Goal: Task Accomplishment & Management: Complete application form

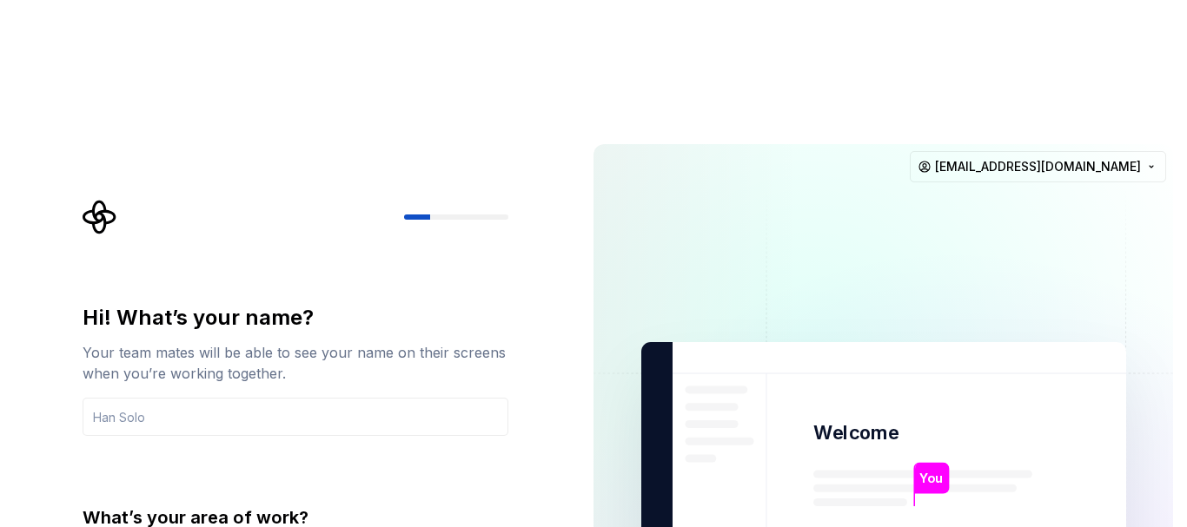
click at [24, 243] on div "Hi! What’s your name? Your team mates will be able to see your name on their sc…" at bounding box center [289, 522] width 579 height 784
click at [423, 200] on div "Hi! What’s your name? Your team mates will be able to see your name on their sc…" at bounding box center [300, 479] width 457 height 558
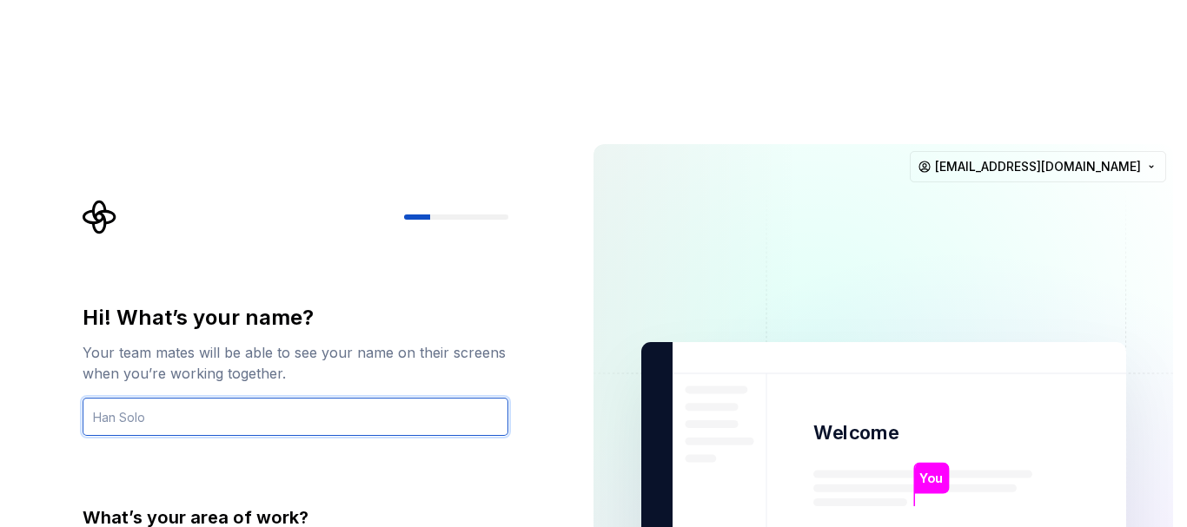
click at [206, 398] on input "text" at bounding box center [296, 417] width 426 height 38
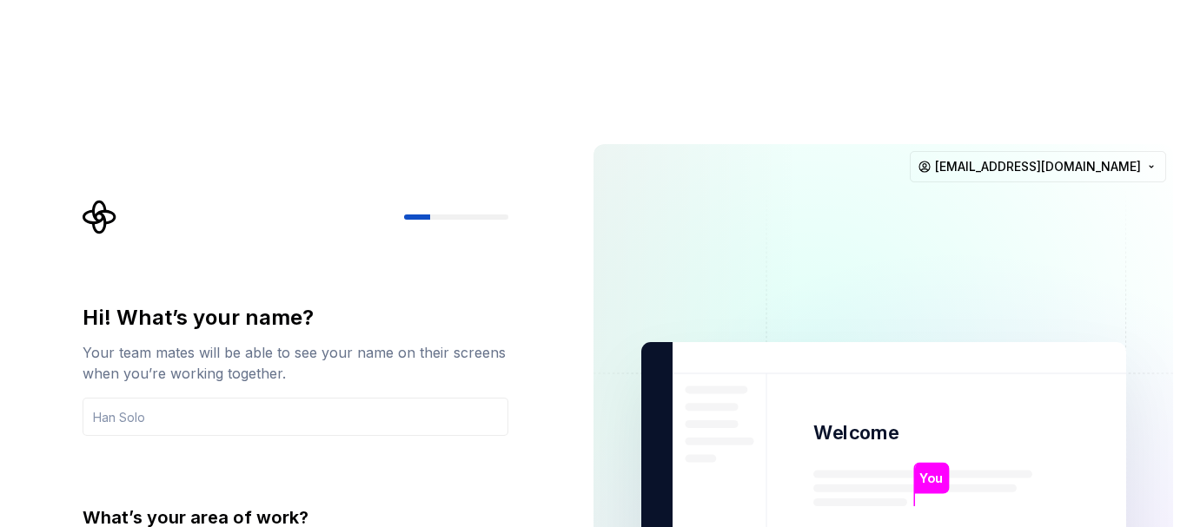
click at [0, 324] on div "Hi! What’s your name? Your team mates will be able to see your name on their sc…" at bounding box center [289, 522] width 579 height 784
click at [123, 398] on input "text" at bounding box center [296, 417] width 426 height 38
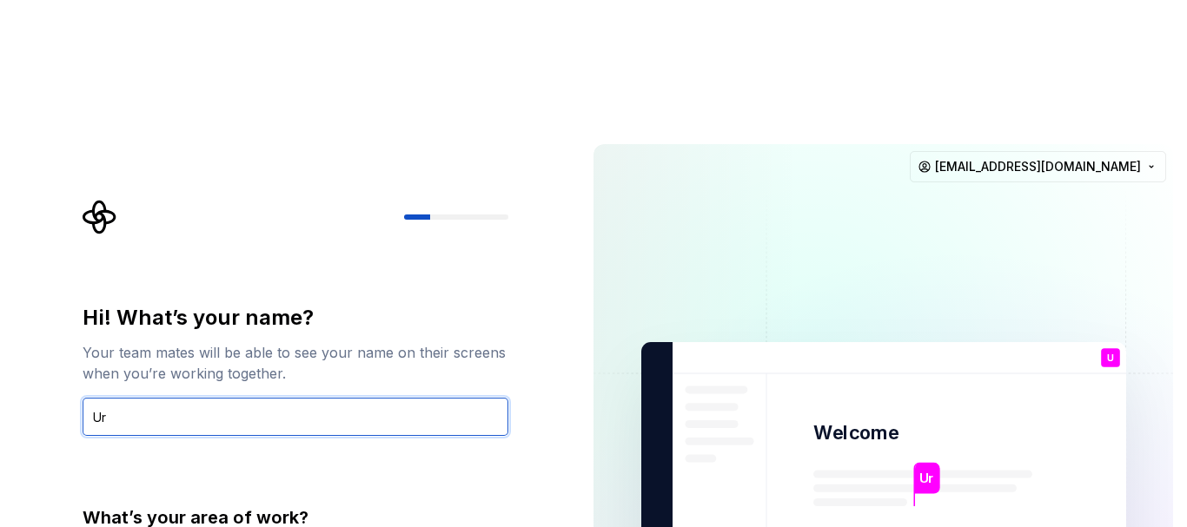
type input "U"
type input "[PERSON_NAME]"
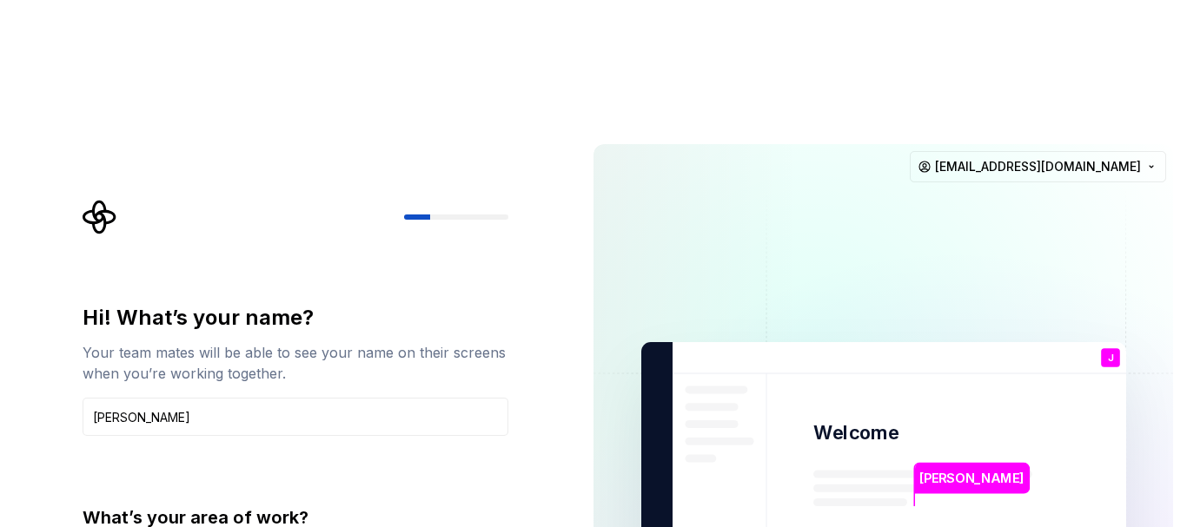
click at [22, 391] on div "Hi! What’s your name? Your team mates will be able to see your name on their sc…" at bounding box center [289, 522] width 579 height 784
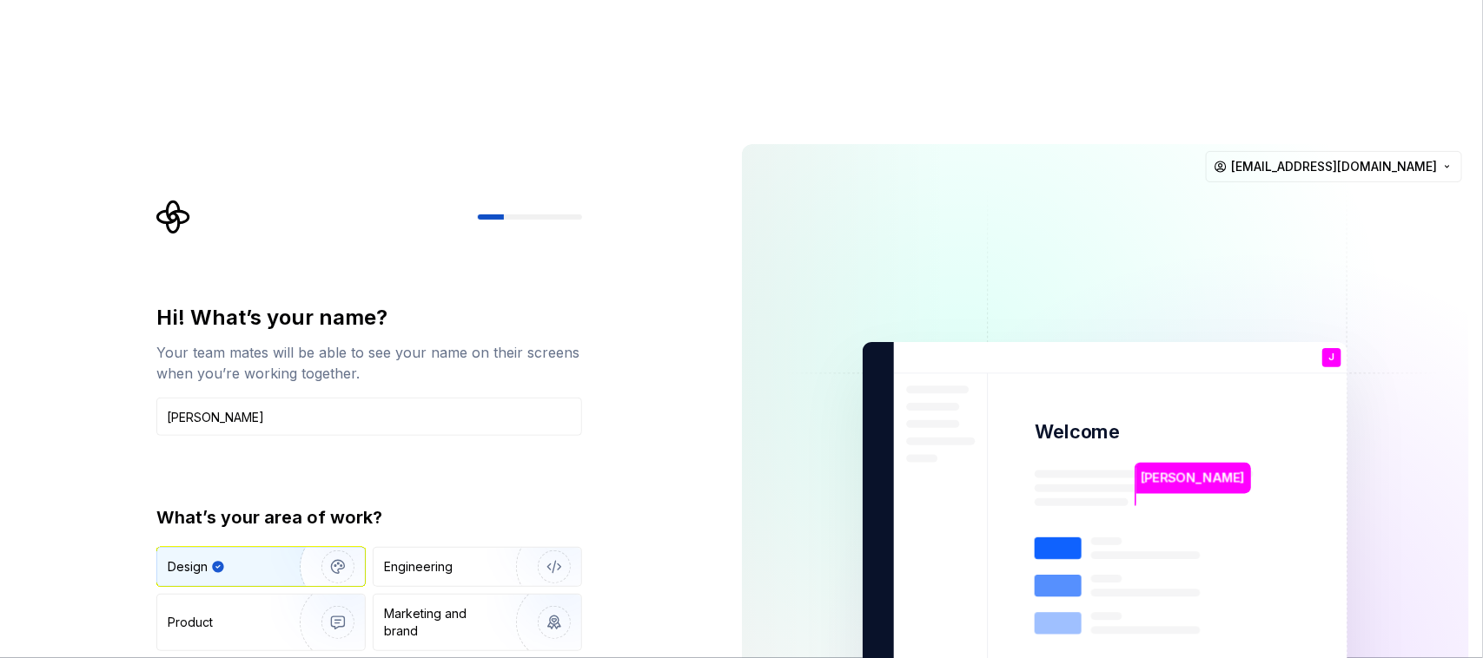
drag, startPoint x: 1022, startPoint y: 14, endPoint x: 649, endPoint y: 374, distance: 519.1
click at [649, 374] on div "Hi! What’s your name? Your team mates will be able to see your name on their sc…" at bounding box center [364, 522] width 728 height 784
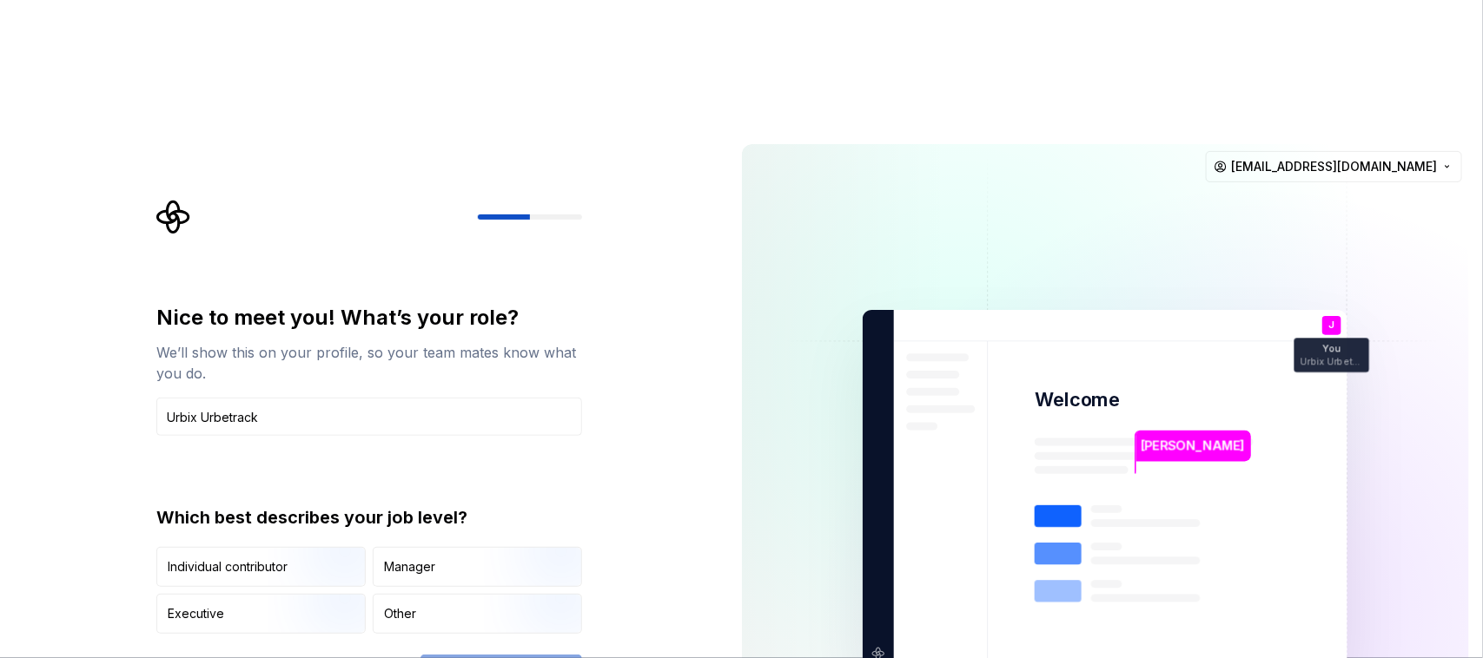
type input "Urbix Urbetrack"
click at [0, 488] on div "Nice to meet you! What’s your role? We’ll show this on your profile, so your te…" at bounding box center [364, 489] width 728 height 719
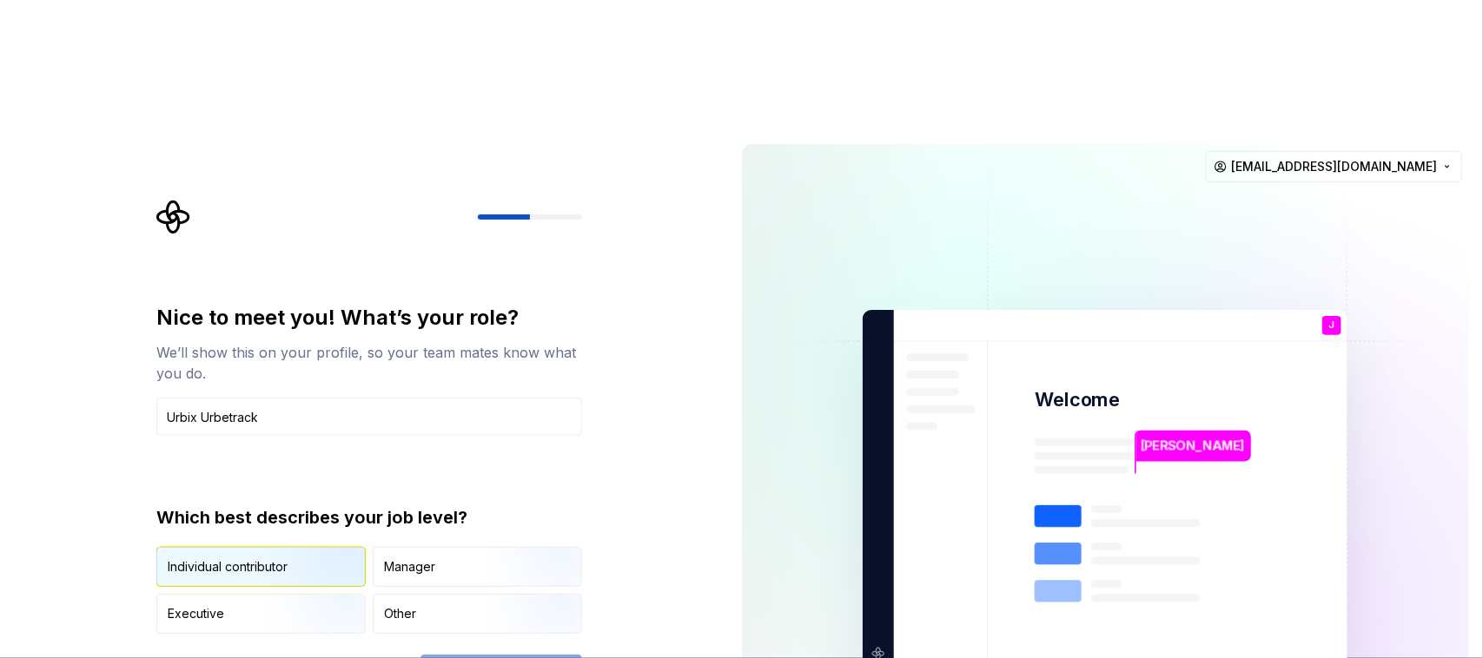
click at [218, 526] on div "Individual contributor" at bounding box center [228, 567] width 120 height 17
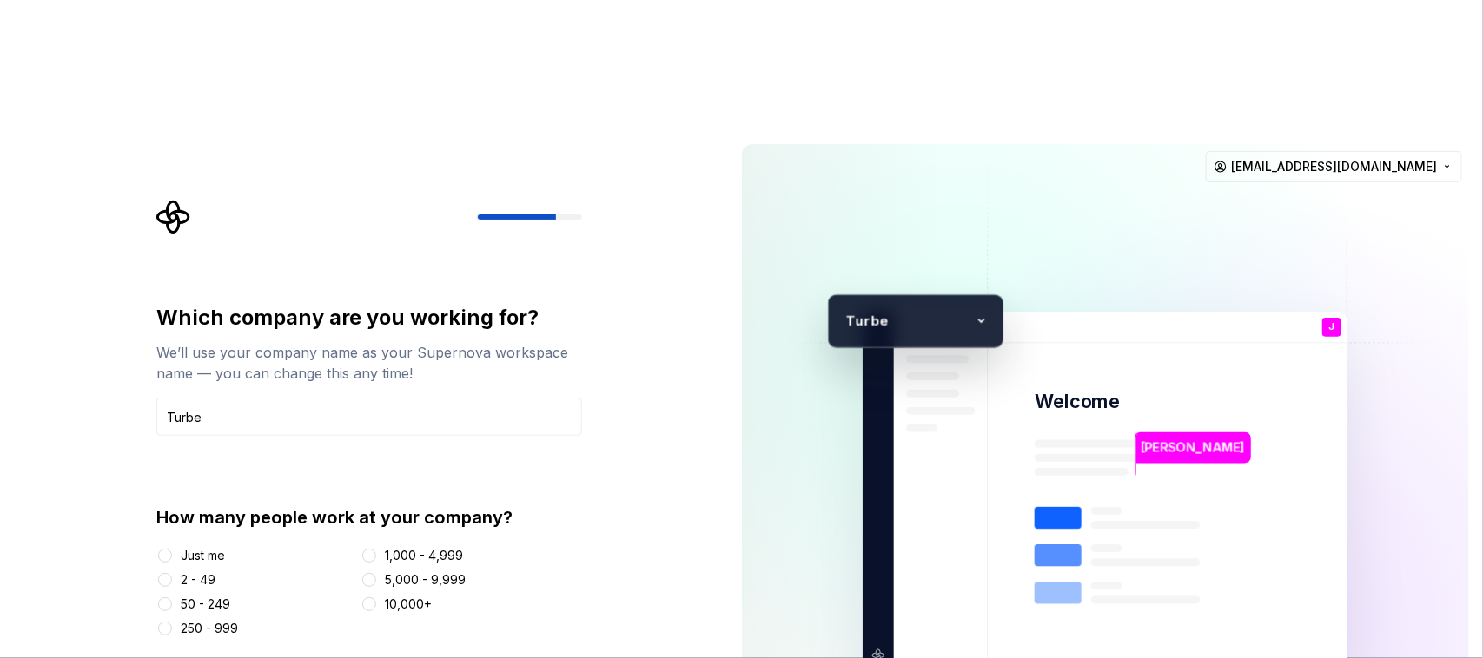
drag, startPoint x: 235, startPoint y: 278, endPoint x: 87, endPoint y: 262, distance: 148.5
click at [87, 262] on div "Which company are you working for? We’ll use your company name as your Supernov…" at bounding box center [364, 491] width 728 height 723
type input "p"
type input "u"
type input "Urbetrack"
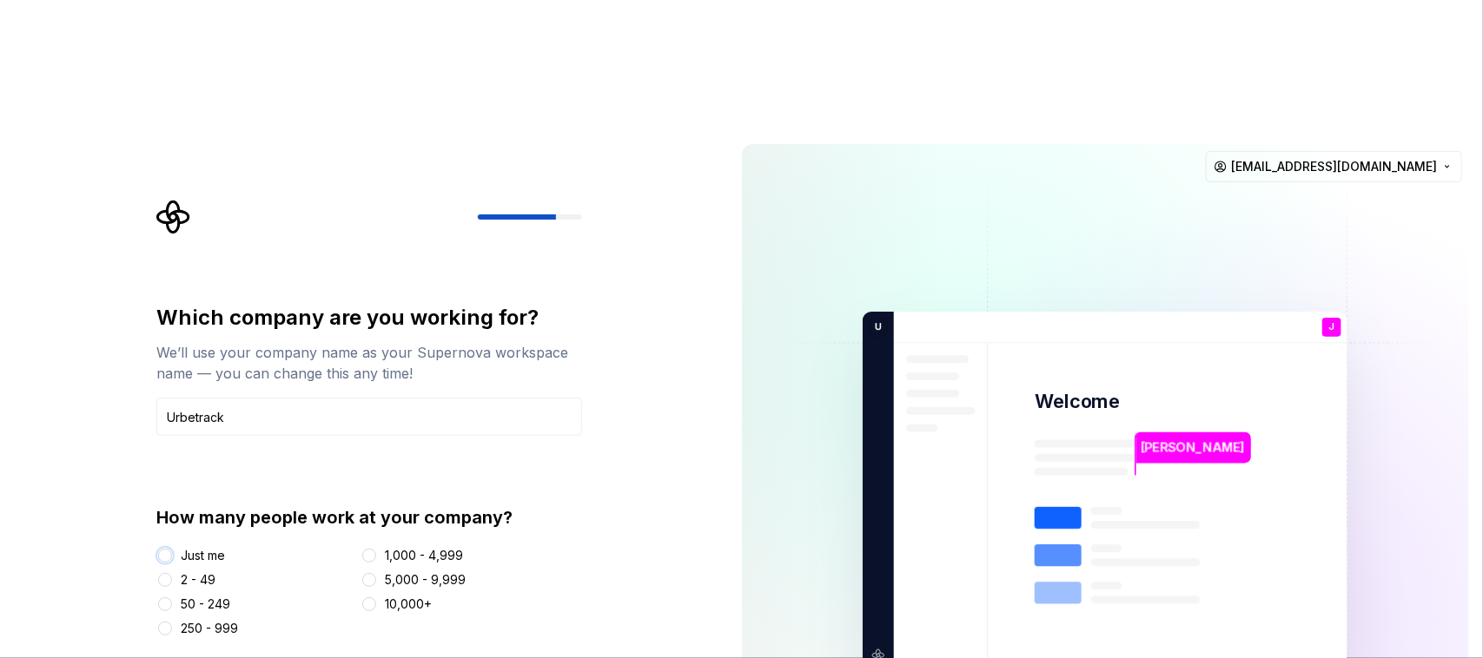
click at [165, 526] on button "Just me" at bounding box center [165, 556] width 14 height 14
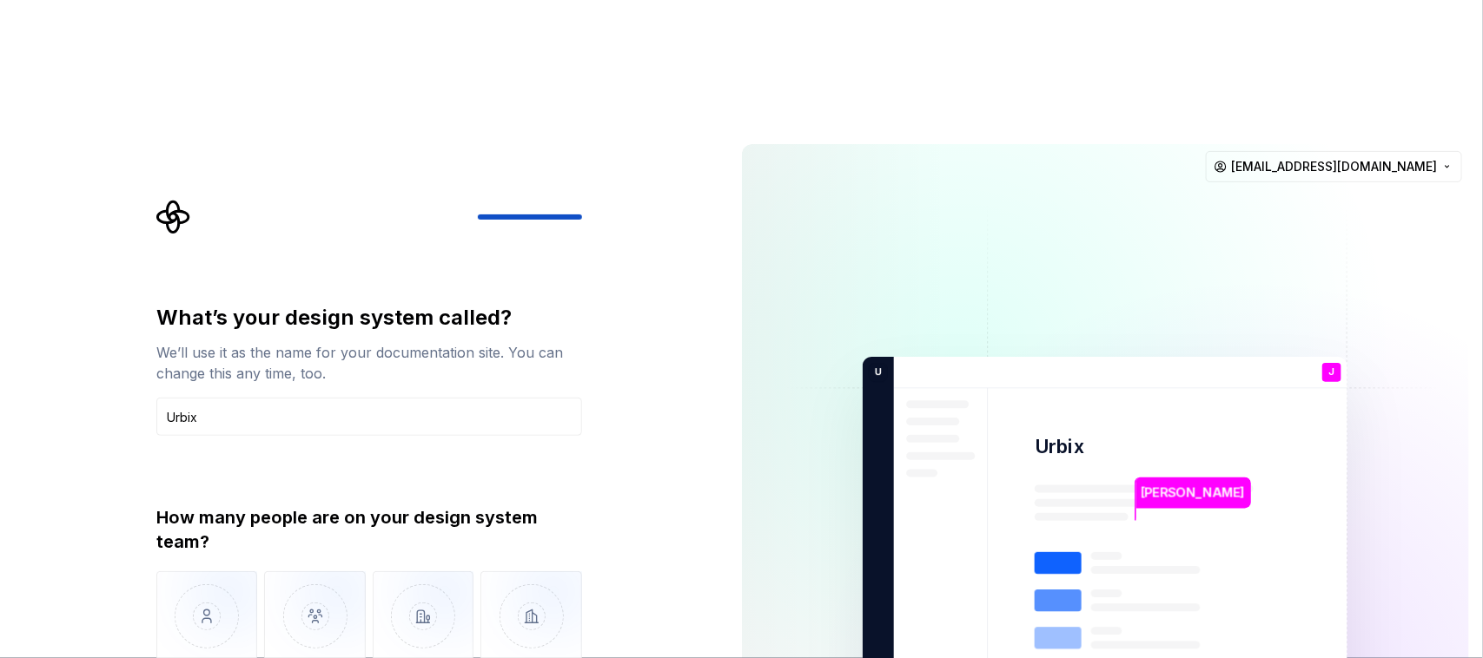
type input "Urbix"
click at [686, 496] on div "What’s your design system called? We’ll use it as the name for your documentati…" at bounding box center [364, 536] width 728 height 813
click at [197, 526] on img "button" at bounding box center [207, 630] width 102 height 116
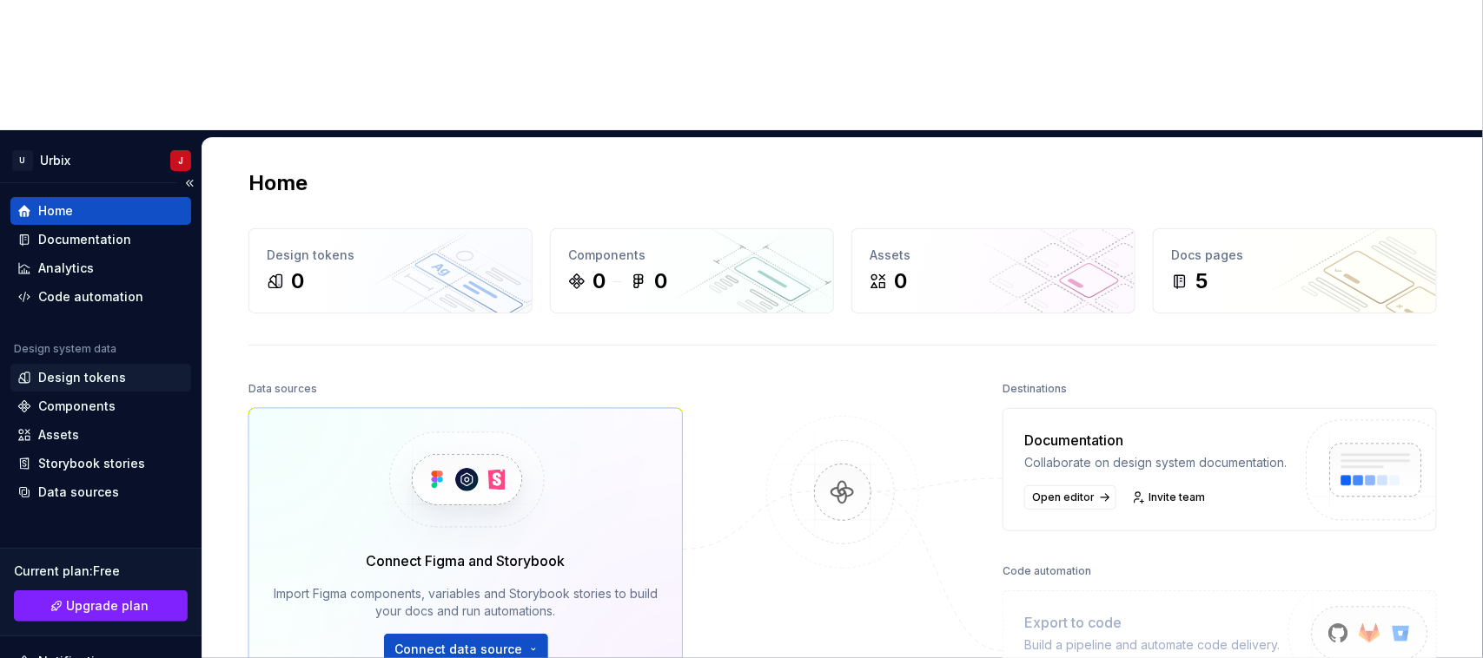
click at [84, 369] on div "Design tokens" at bounding box center [82, 377] width 88 height 17
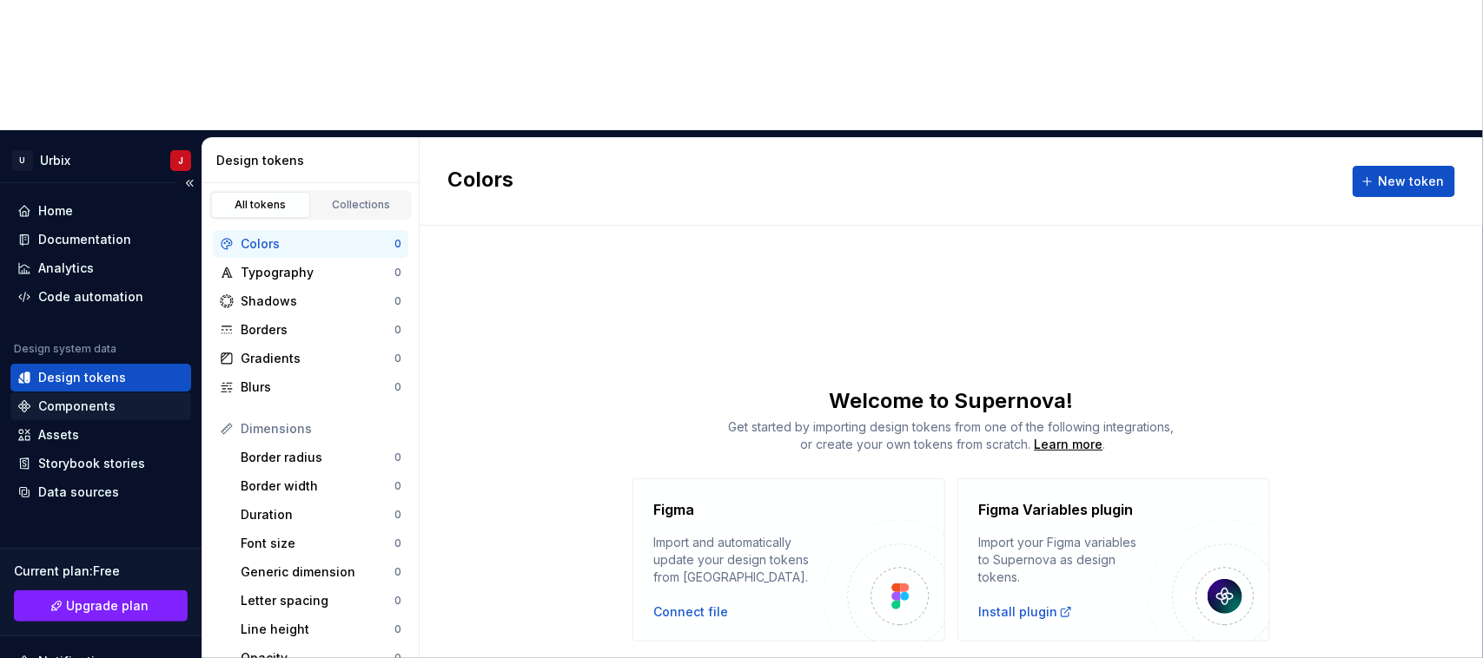
click at [71, 398] on div "Components" at bounding box center [76, 406] width 77 height 17
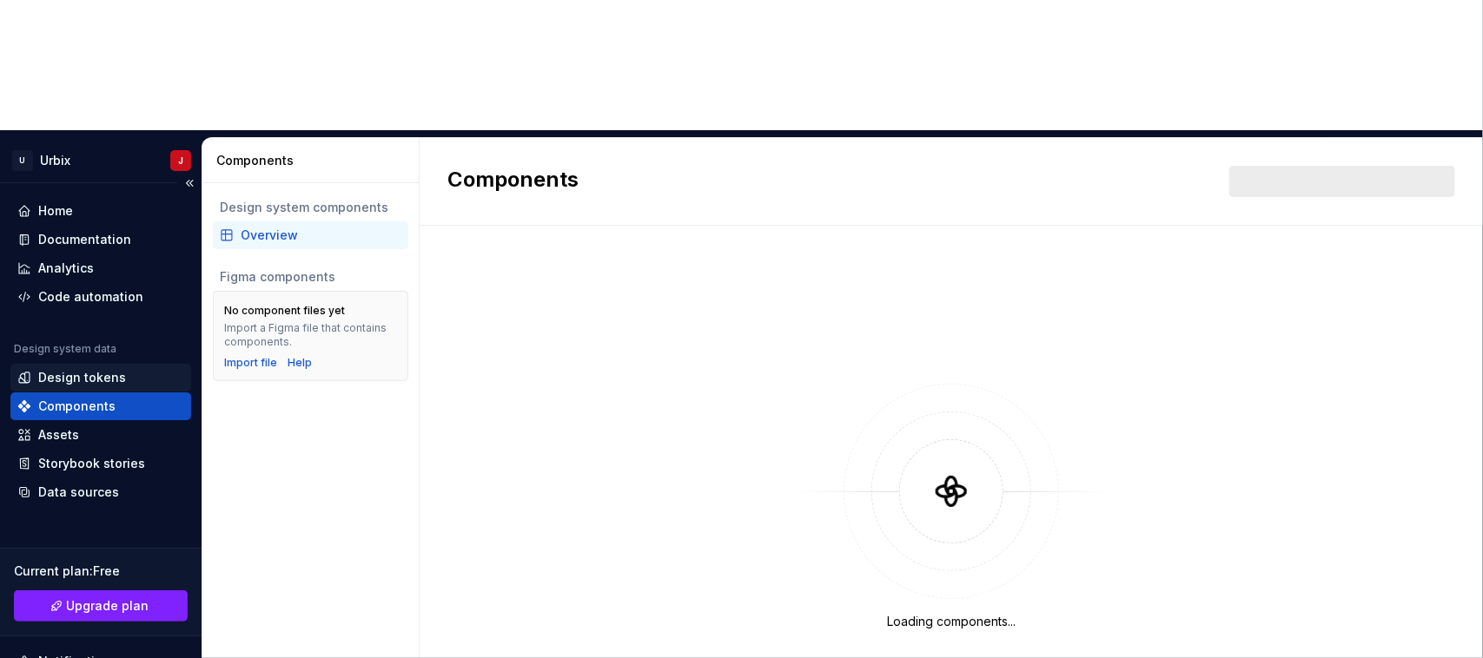
click at [96, 369] on div "Design tokens" at bounding box center [82, 377] width 88 height 17
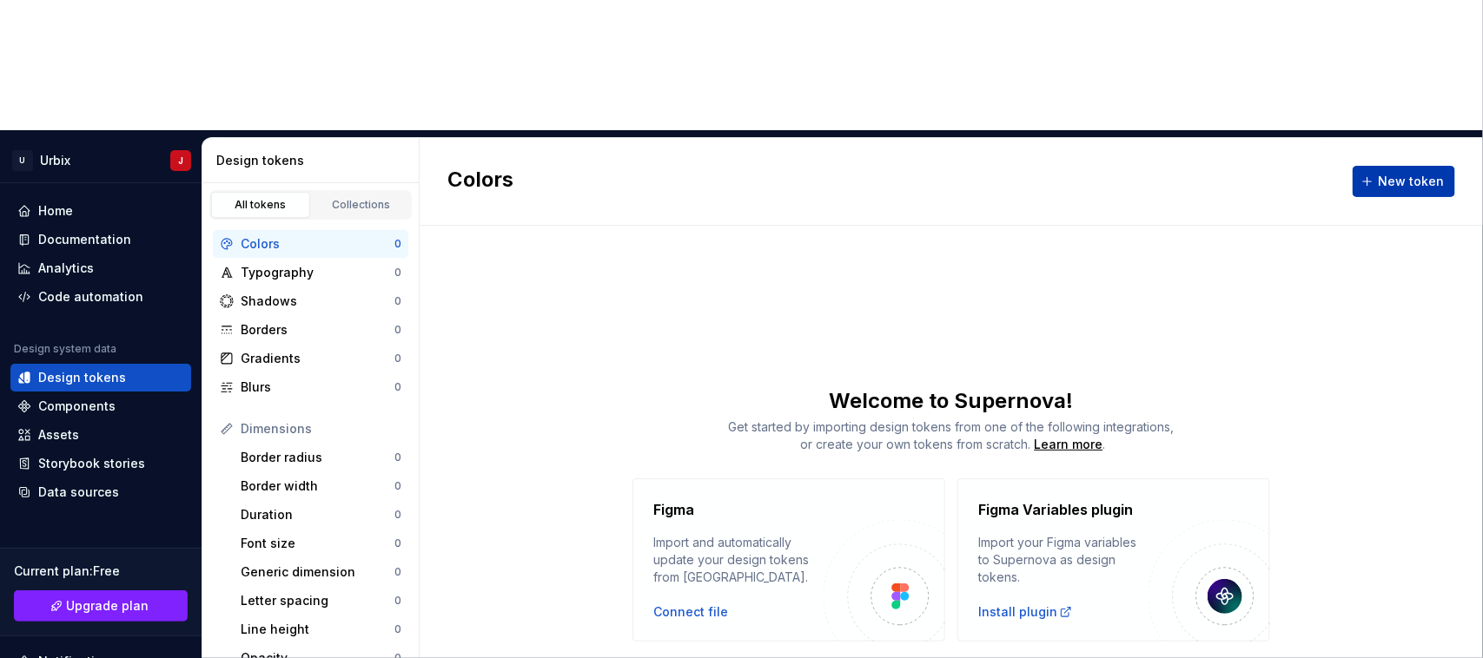
click at [1186, 166] on button "New token" at bounding box center [1404, 181] width 103 height 31
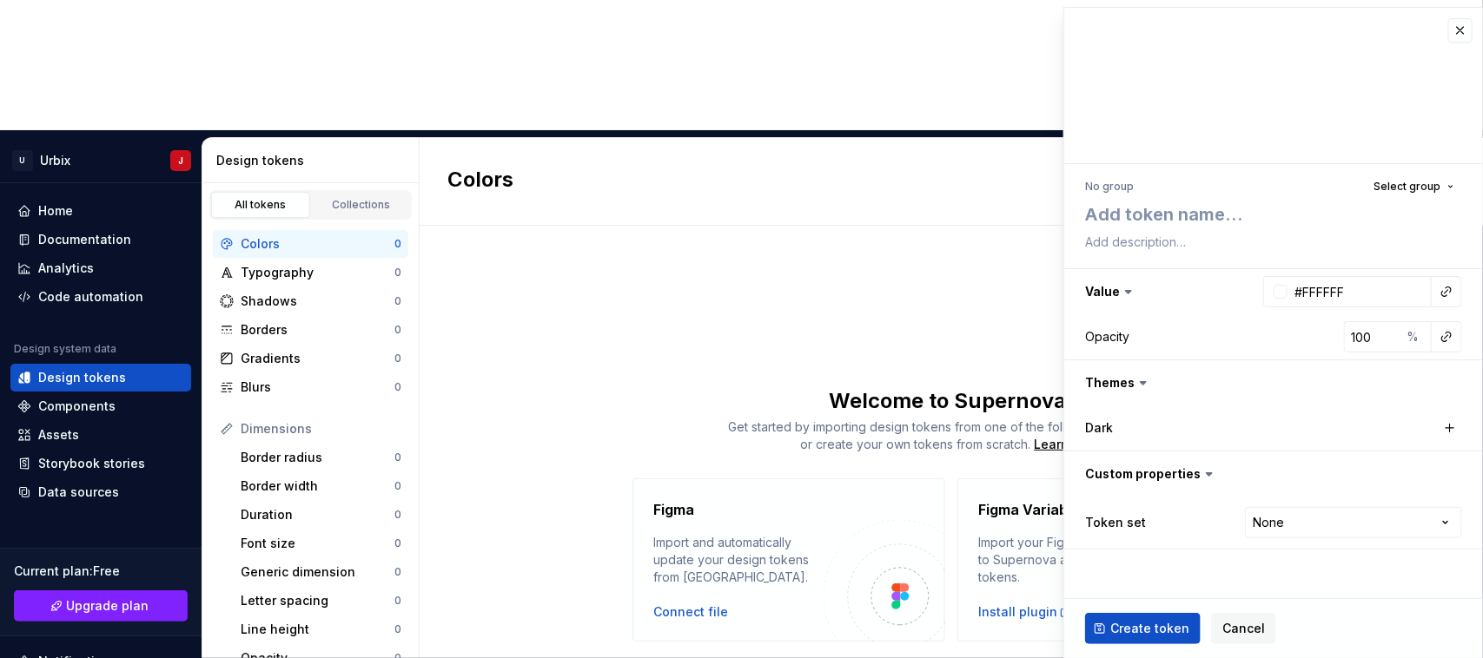
type textarea "*"
click at [1186, 27] on button "button" at bounding box center [1460, 30] width 24 height 24
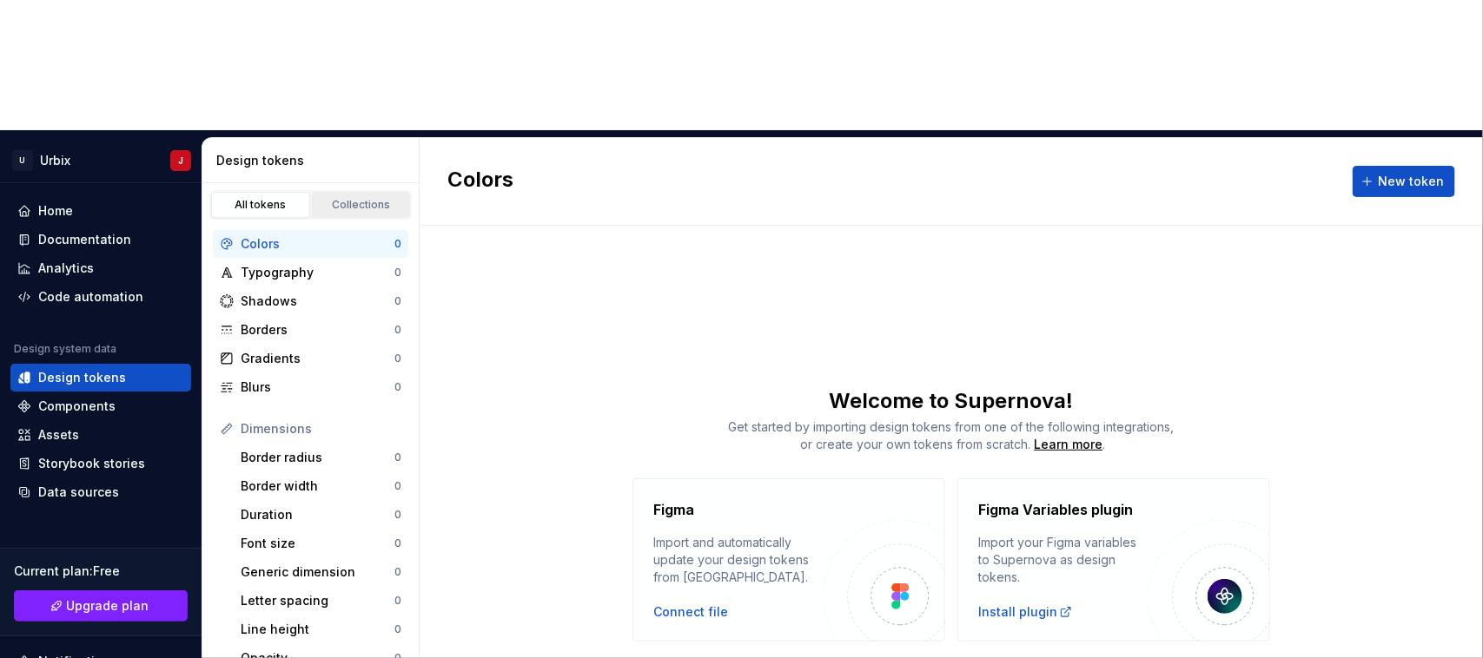
click at [361, 198] on div "Collections" at bounding box center [361, 205] width 87 height 14
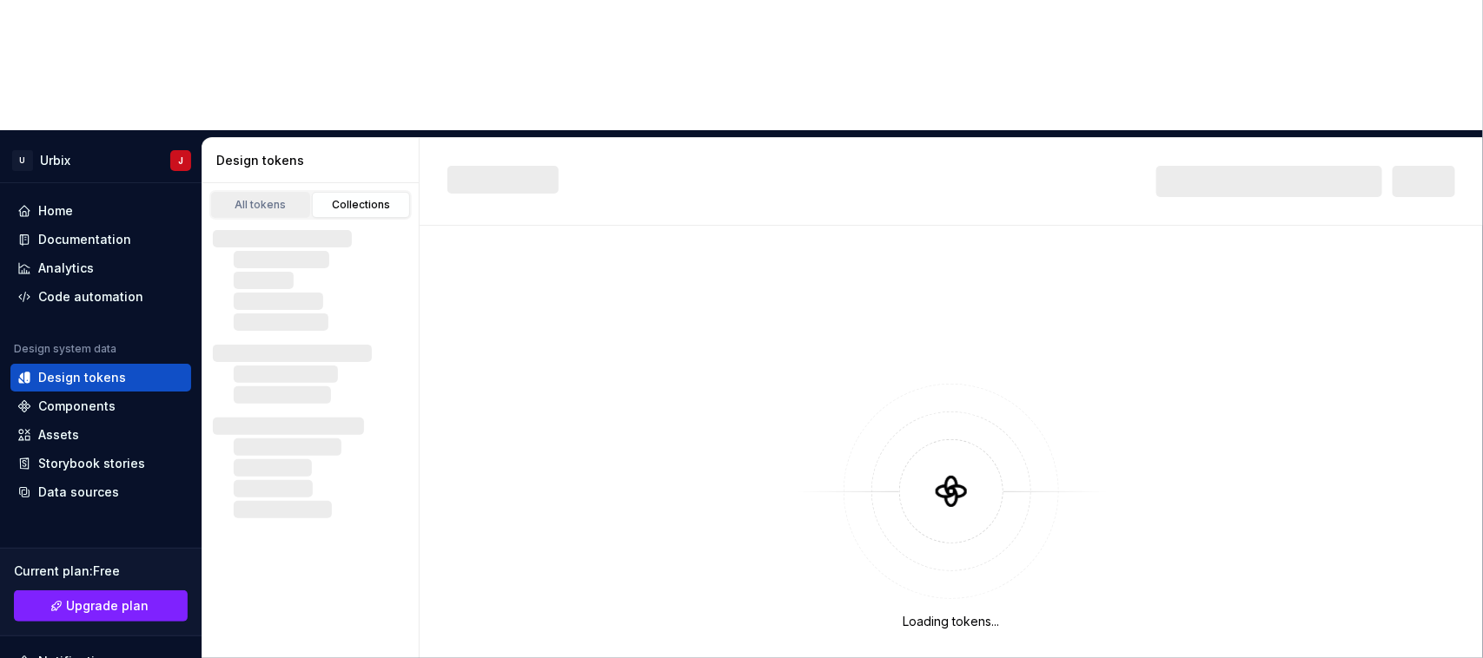
click at [263, 198] on div "All tokens" at bounding box center [260, 205] width 87 height 14
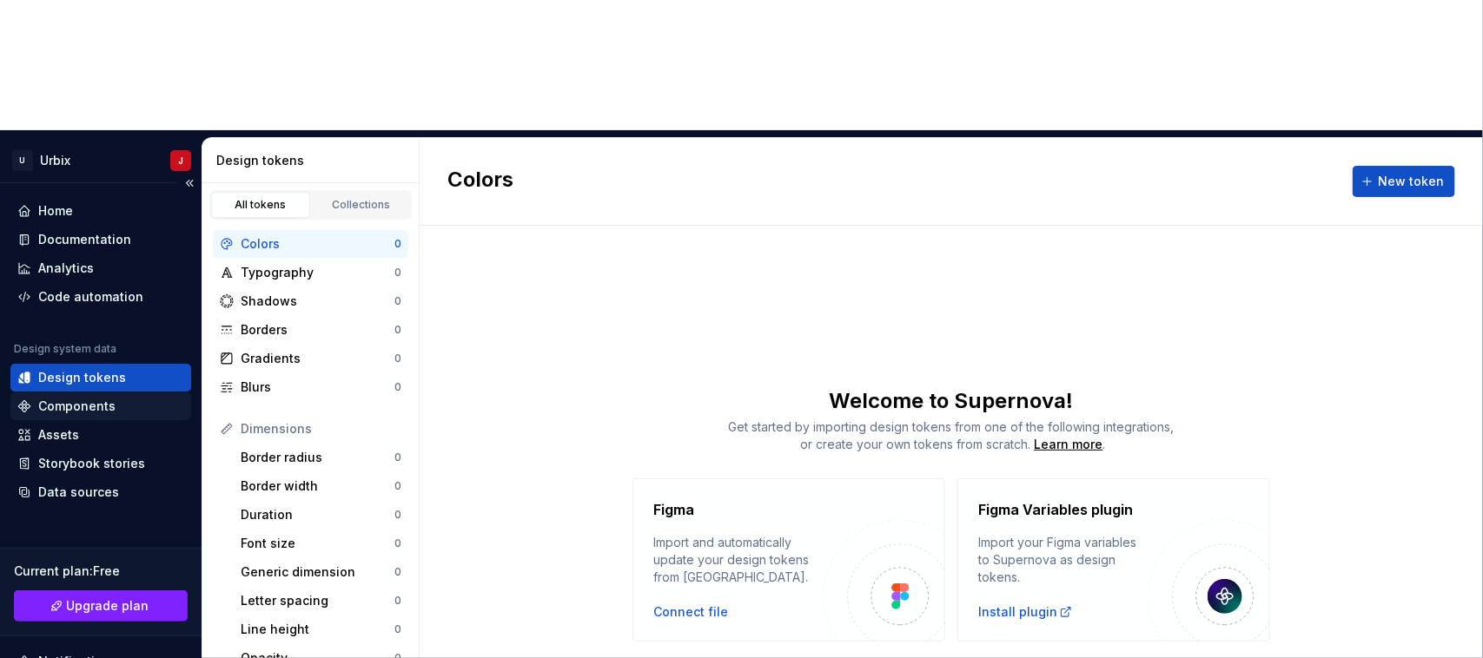
click at [70, 398] on div "Components" at bounding box center [76, 406] width 77 height 17
